Goal: Information Seeking & Learning: Learn about a topic

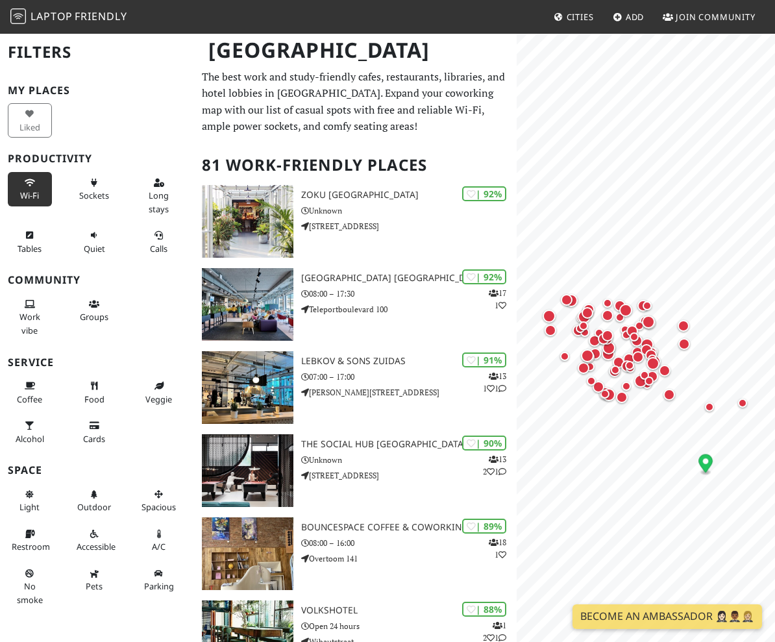
click at [35, 195] on span "Wi-Fi" at bounding box center [29, 196] width 19 height 12
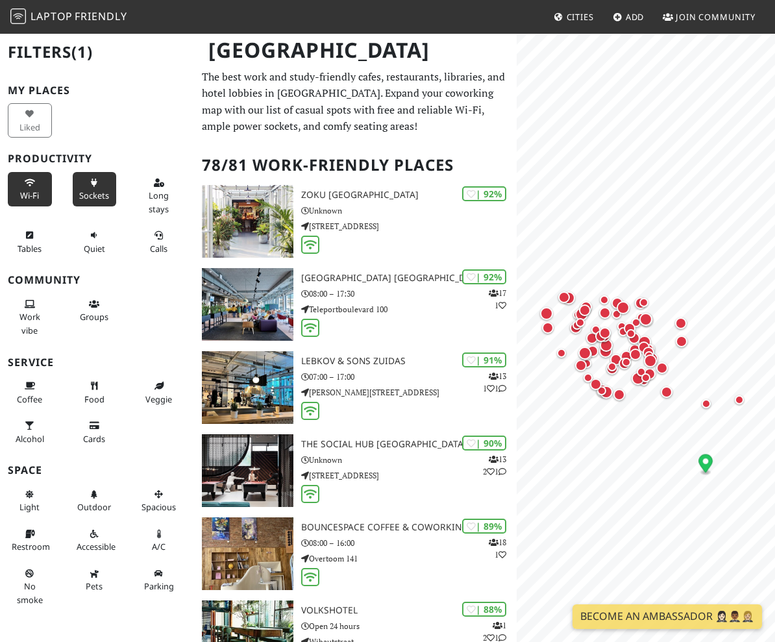
click at [104, 195] on span "Sockets" at bounding box center [94, 196] width 30 height 12
click at [158, 194] on span "Long stays" at bounding box center [159, 202] width 20 height 25
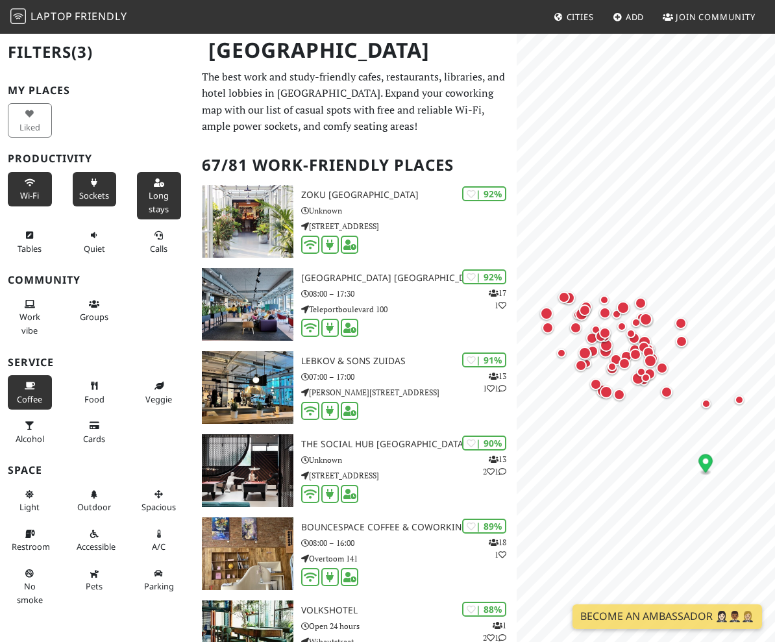
click at [30, 383] on icon at bounding box center [30, 387] width 10 height 8
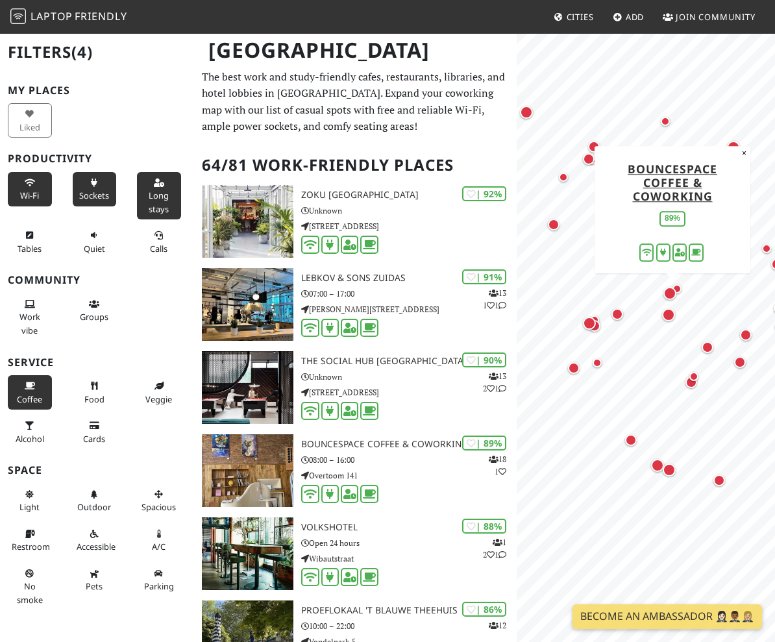
click at [670, 292] on div "Map marker" at bounding box center [670, 293] width 13 height 13
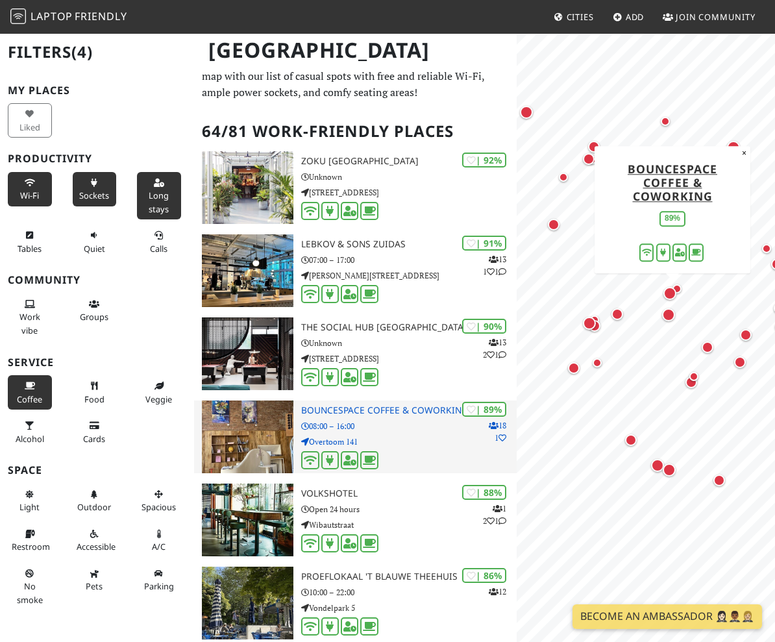
scroll to position [86, 0]
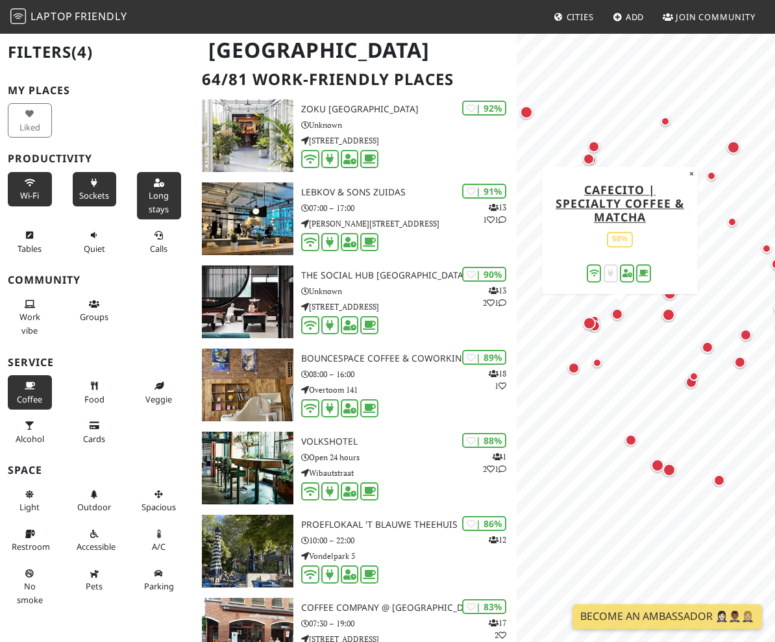
click at [618, 317] on div "Map marker" at bounding box center [618, 314] width 12 height 12
